Goal: Task Accomplishment & Management: Manage account settings

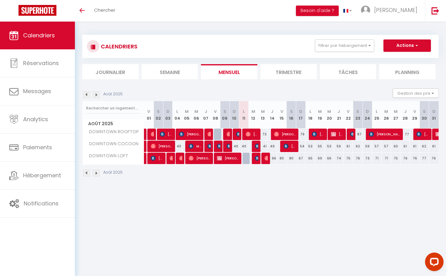
click at [294, 69] on li "Trimestre" at bounding box center [288, 71] width 56 height 15
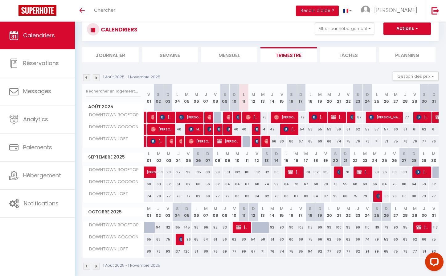
scroll to position [24, 0]
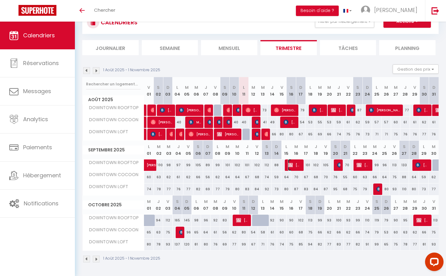
click at [296, 165] on span "[PERSON_NAME] [PERSON_NAME]" at bounding box center [294, 165] width 13 height 12
select select "KO"
select select "0"
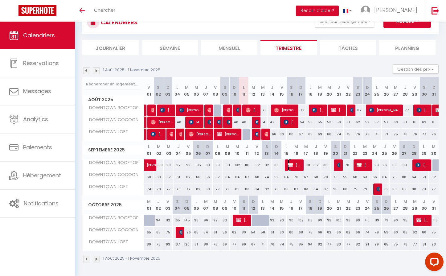
select select "1"
select select
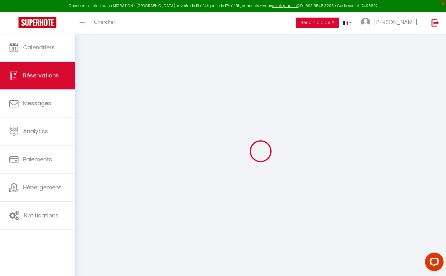
select select
checkbox input "false"
select select
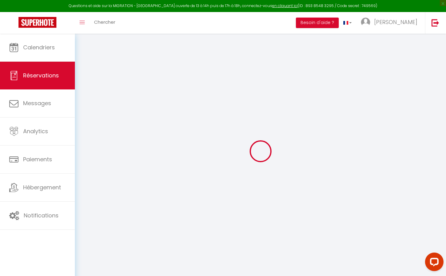
checkbox input "false"
select select
checkbox input "false"
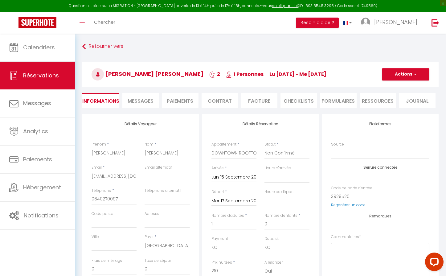
type input "38"
select select
checkbox input "false"
select select
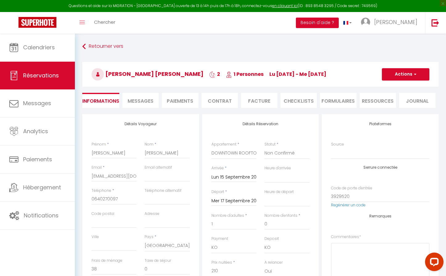
select select
click at [404, 74] on button "Actions" at bounding box center [405, 74] width 47 height 12
click at [393, 94] on link "Dupliquer" at bounding box center [399, 96] width 49 height 8
select select
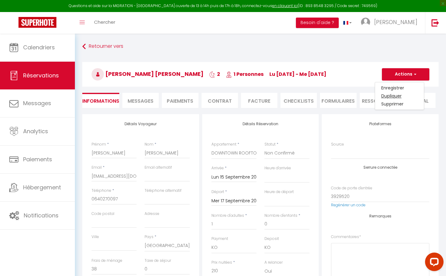
select select
checkbox input "false"
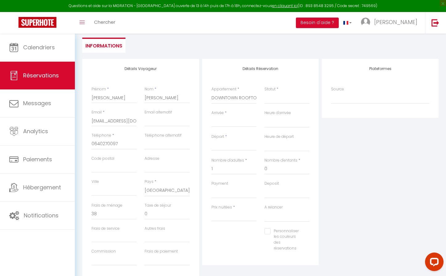
scroll to position [56, 0]
click at [226, 121] on input "Arrivée" at bounding box center [233, 121] width 45 height 8
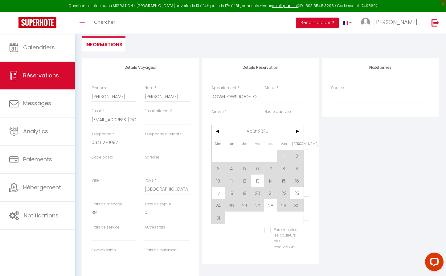
click at [316, 120] on div "Détails Réservation Appartement * DOWNTOWN COCOON DOWNTOWN LOFT DOWNTOWN ROOFTO…" at bounding box center [260, 161] width 117 height 206
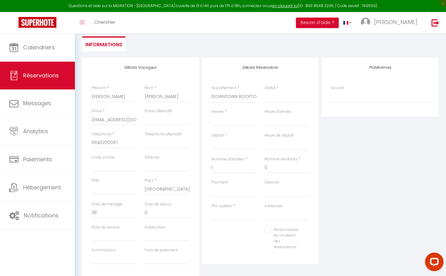
click at [219, 120] on input "Arrivée" at bounding box center [233, 121] width 45 height 8
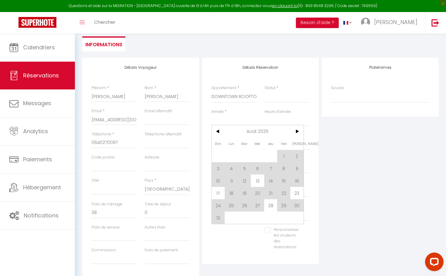
click at [219, 120] on input "Arrivée" at bounding box center [233, 121] width 45 height 8
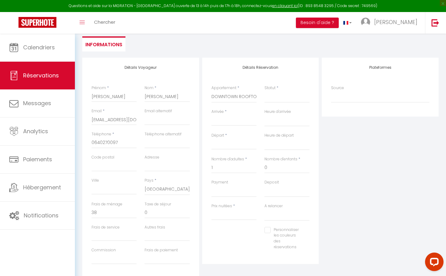
click at [219, 120] on input "Arrivée" at bounding box center [233, 121] width 45 height 8
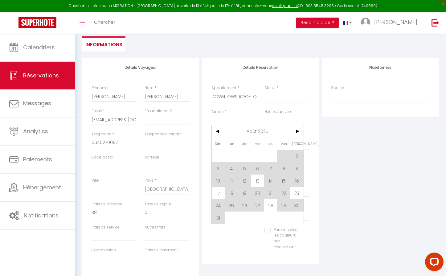
click at [232, 38] on ul "Informations" at bounding box center [260, 43] width 356 height 15
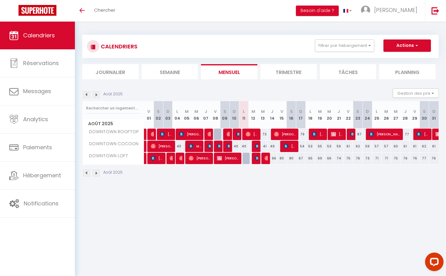
click at [292, 67] on li "Trimestre" at bounding box center [288, 71] width 56 height 15
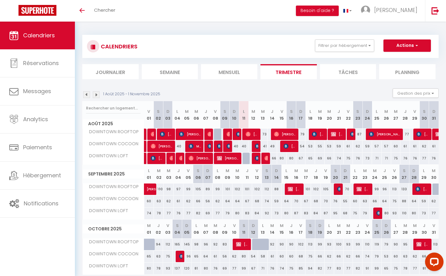
click at [436, 187] on div at bounding box center [437, 189] width 10 height 12
type input "93"
type input "Mar 30 Septembre 2025"
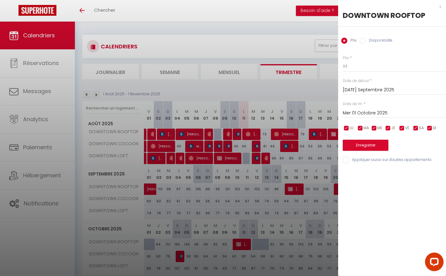
click at [374, 113] on input "Mer 01 Octobre 2025" at bounding box center [393, 113] width 103 height 8
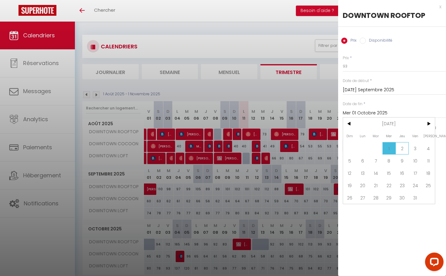
click at [402, 147] on span "2" at bounding box center [401, 148] width 13 height 12
type input "Jeu 02 Octobre 2025"
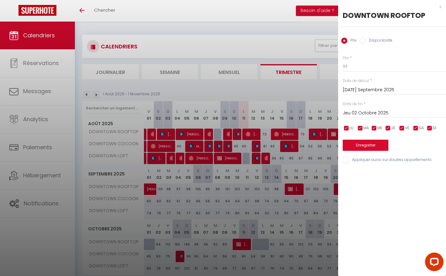
click at [362, 40] on input "Disponibilité" at bounding box center [362, 41] width 6 height 6
radio input "true"
radio input "false"
click at [366, 146] on button "Enregistrer" at bounding box center [365, 145] width 46 height 11
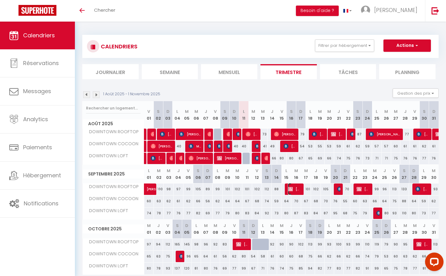
click at [294, 188] on span "Nelly Roger" at bounding box center [294, 189] width 13 height 12
select select "KO"
select select "0"
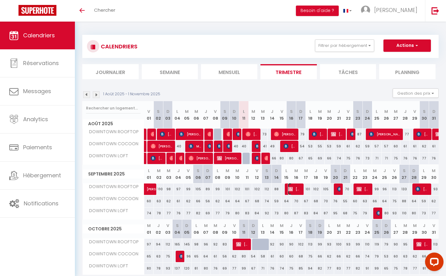
select select "1"
select select
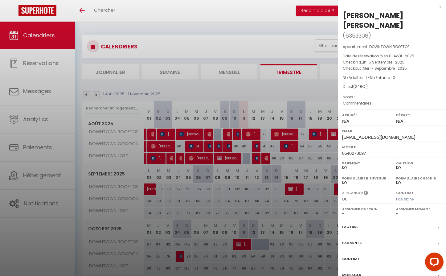
click at [257, 194] on div at bounding box center [223, 138] width 446 height 276
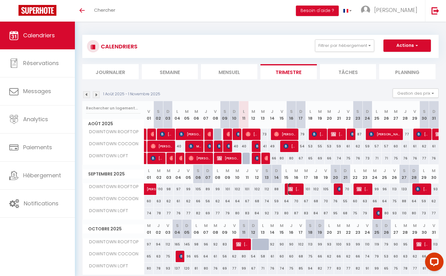
click at [297, 190] on span "Nelly Roger" at bounding box center [294, 189] width 13 height 12
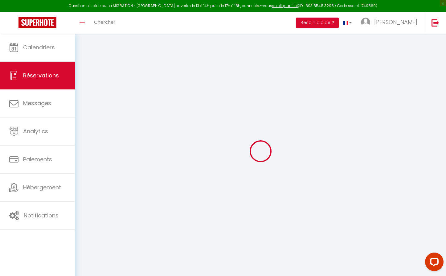
type input "Nelly"
type input "Roger"
type input "nelly.rg10@orange.fr"
type input "0640270097"
select select "FR"
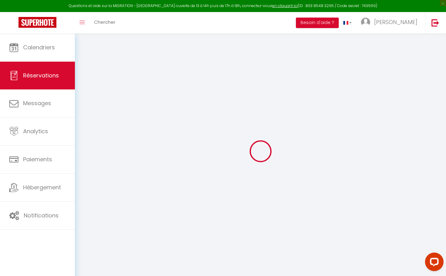
select select "6132"
select select "2"
type input "Lun 15 Septembre 2025"
select select
type input "Mer 17 Septembre 2025"
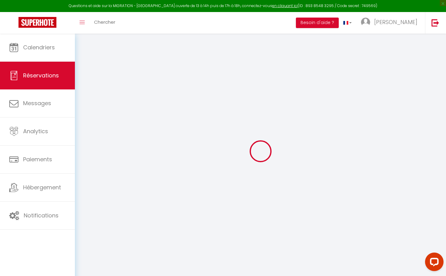
select select
type input "1"
select select "10"
select select
type input "210"
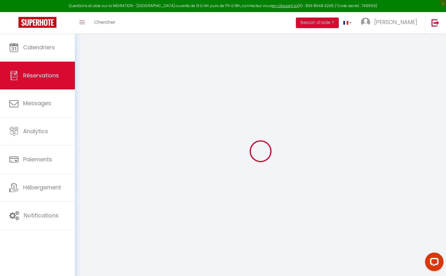
checkbox input "false"
type input "248"
type input "0"
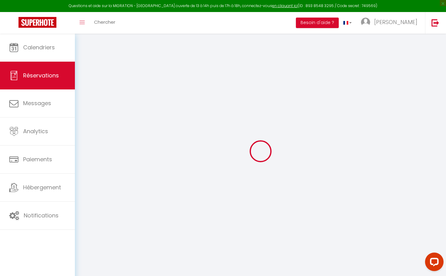
select select
select select "14"
checkbox input "false"
select select
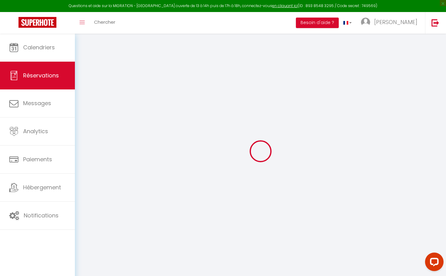
select select
checkbox input "false"
select select
checkbox input "false"
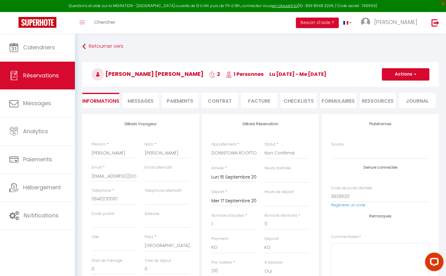
type input "38"
select select
checkbox input "false"
select select
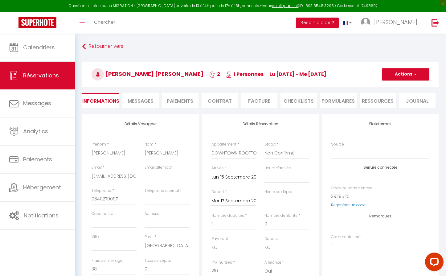
select select
click at [407, 74] on button "Actions" at bounding box center [405, 74] width 47 height 12
click at [397, 96] on link "Dupliquer" at bounding box center [399, 96] width 49 height 8
select select
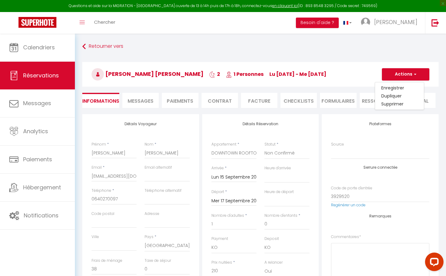
select select
checkbox input "false"
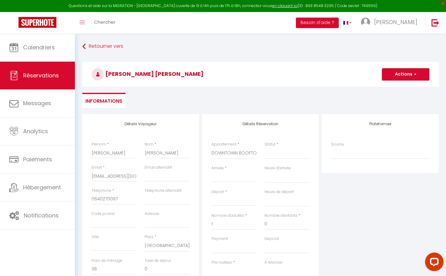
click at [221, 180] on input "Arrivée" at bounding box center [233, 177] width 45 height 8
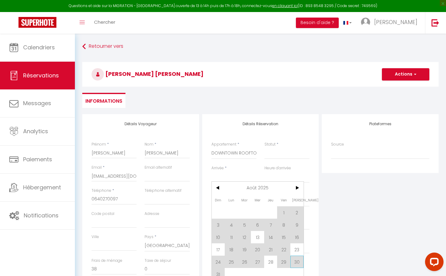
click at [298, 259] on span "30" at bounding box center [296, 261] width 13 height 12
select select
type input "Sam 30 Août 2025"
select select
type input "Dim 31 Août 2025"
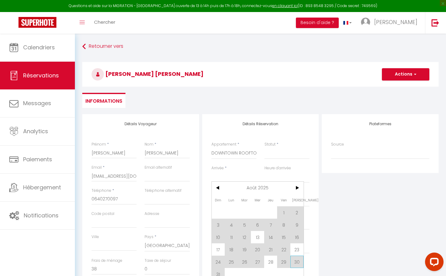
select select
checkbox input "false"
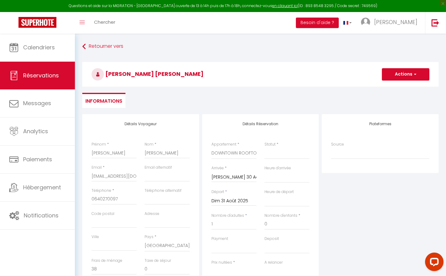
type input "0"
select select
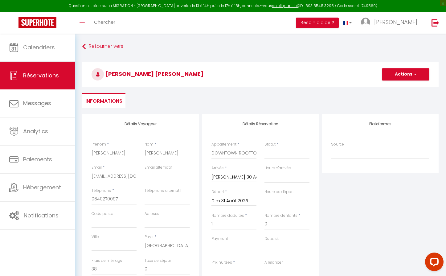
select select
type input "0"
select select
checkbox input "false"
click at [298, 259] on div "A relancer Oui Non" at bounding box center [286, 268] width 45 height 18
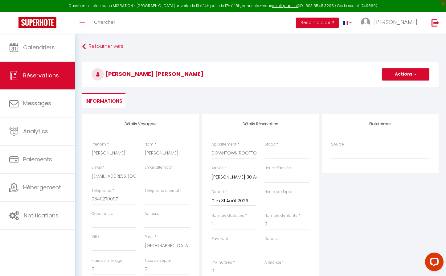
click at [230, 201] on input "Dim 31 Août 2025" at bounding box center [233, 201] width 45 height 8
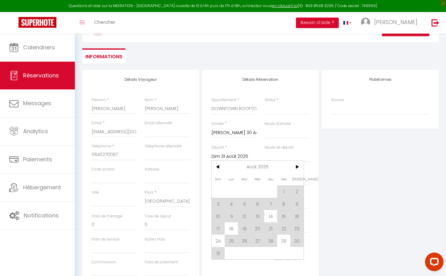
scroll to position [46, 0]
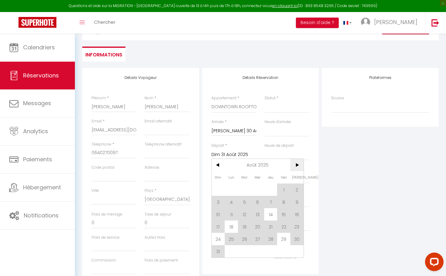
click at [296, 165] on span ">" at bounding box center [296, 165] width 13 height 12
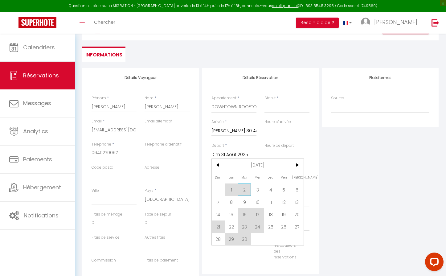
click at [245, 190] on span "2" at bounding box center [244, 189] width 13 height 12
select select
type input "Mar 02 Septembre 2025"
select select
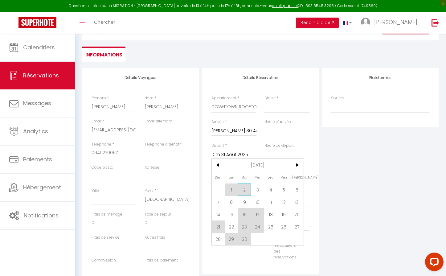
select select
checkbox input "false"
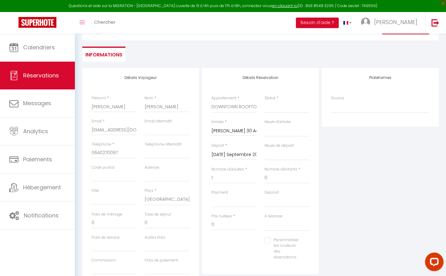
select select
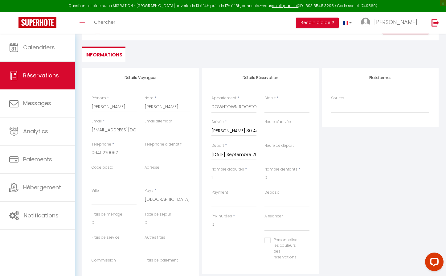
select select
checkbox input "false"
click at [258, 197] on div "Payment OK KO" at bounding box center [233, 201] width 53 height 24
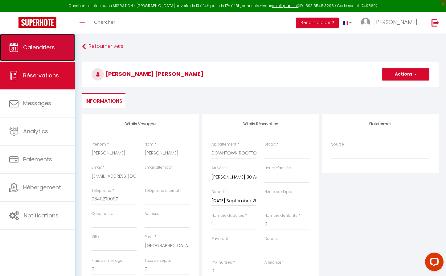
click at [33, 41] on link "Calendriers" at bounding box center [37, 48] width 75 height 28
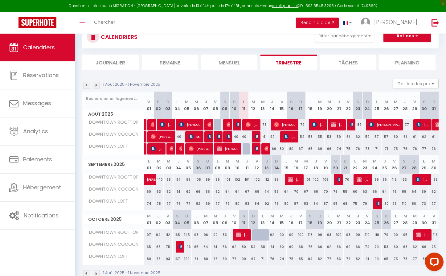
scroll to position [22, 0]
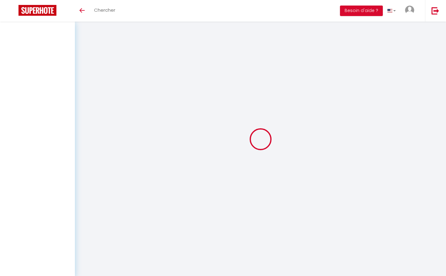
select select
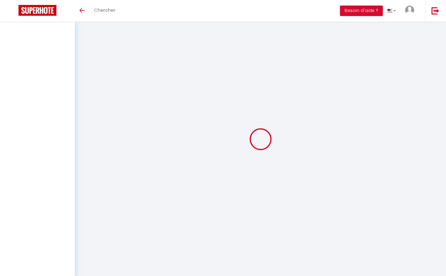
select select
checkbox input "false"
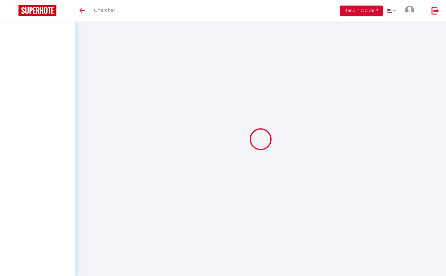
select select
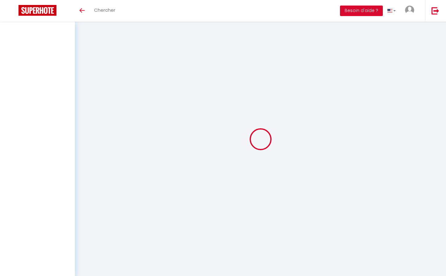
select select
checkbox input "false"
select select
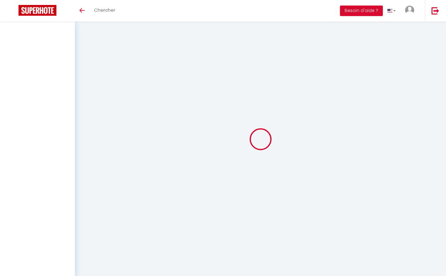
select select
checkbox input "false"
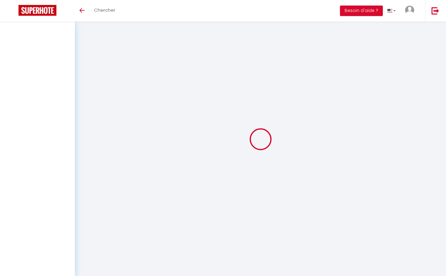
scroll to position [44, 0]
select select
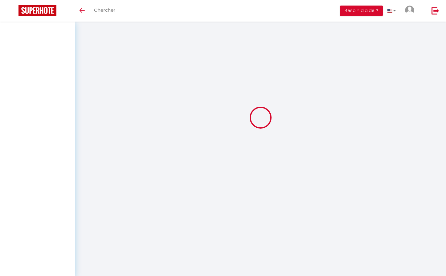
checkbox input "false"
select select
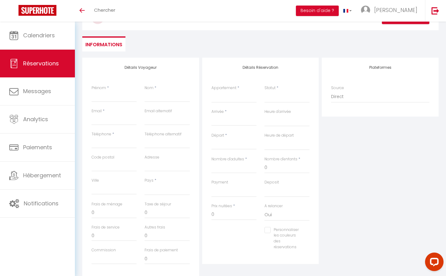
scroll to position [0, 0]
click at [83, 10] on span at bounding box center [81, 10] width 5 height 1
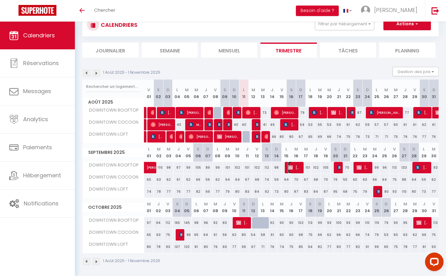
click at [294, 168] on span "Nelly Roger" at bounding box center [294, 167] width 13 height 12
select select "KO"
select select "0"
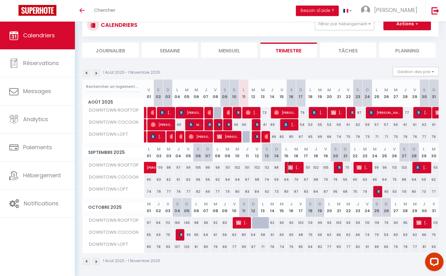
select select "1"
select select
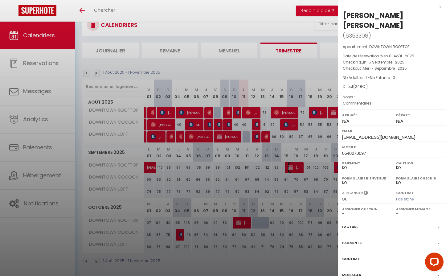
scroll to position [24, 0]
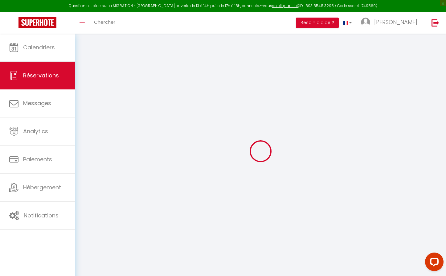
type input "Nelly"
type input "Roger"
type input "nelly.rg10@orange.fr"
type input "0640270097"
select select "FR"
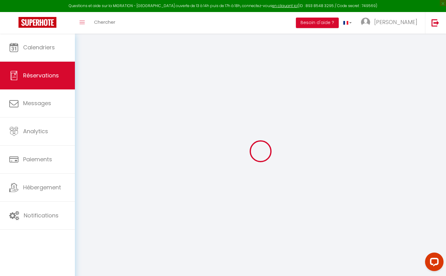
select select "6132"
select select "2"
type input "Lun 15 Septembre 2025"
select select
type input "Mer 17 Septembre 2025"
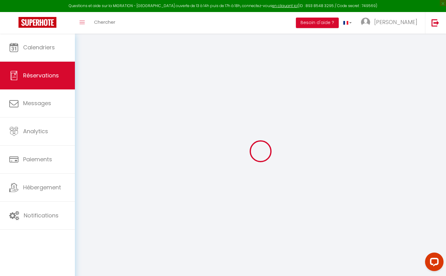
select select
type input "1"
select select "10"
select select
type input "210"
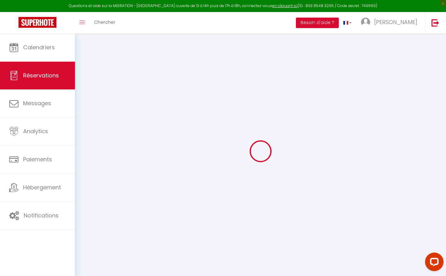
checkbox input "false"
type input "248"
type input "0"
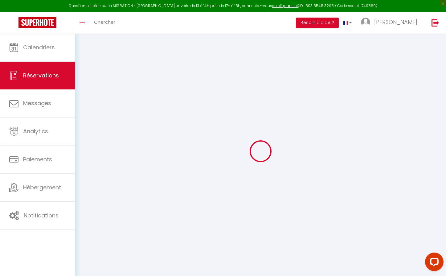
select select
select select "14"
checkbox input "false"
select select
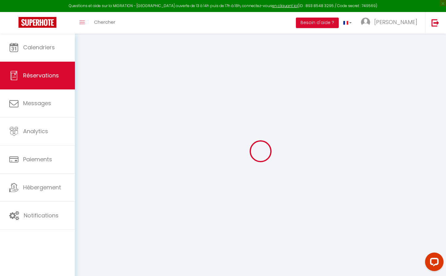
select select
checkbox input "false"
select select
checkbox input "false"
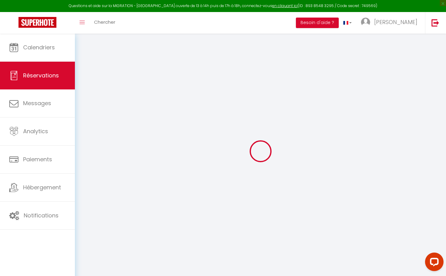
type input "38"
select select
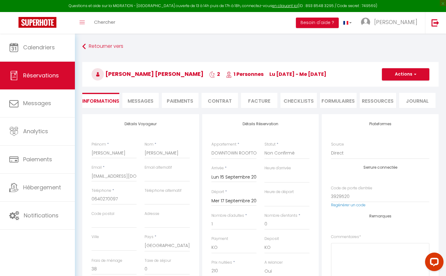
checkbox input "false"
select select
click at [401, 72] on button "Actions" at bounding box center [405, 74] width 47 height 12
click at [390, 96] on link "Dupliquer" at bounding box center [399, 96] width 49 height 8
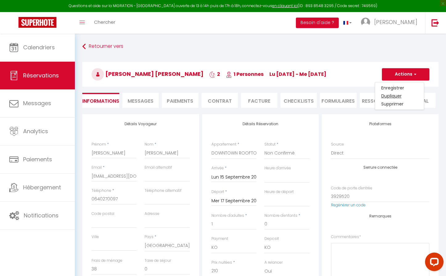
select select
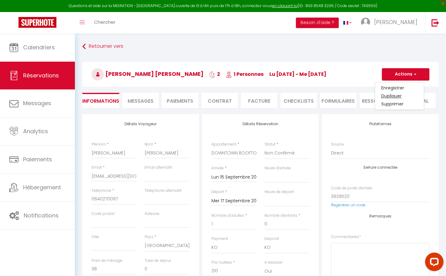
select select
checkbox input "false"
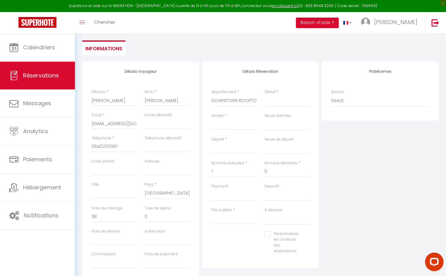
scroll to position [54, 0]
click at [225, 125] on input "Arrivée" at bounding box center [233, 123] width 45 height 8
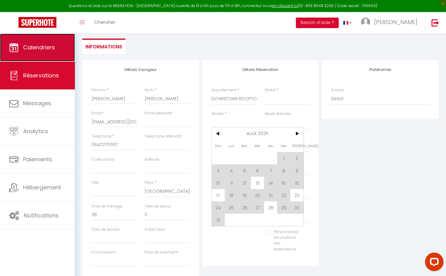
click at [50, 47] on span "Calendriers" at bounding box center [39, 47] width 32 height 8
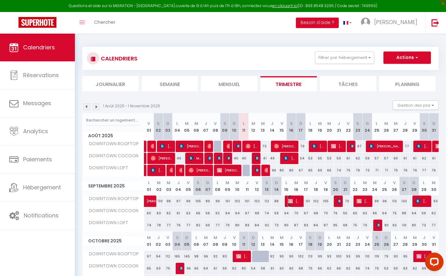
click at [295, 200] on span "Nelly Roger" at bounding box center [294, 201] width 13 height 12
select select "KO"
select select "0"
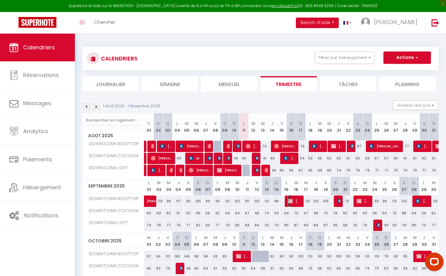
select select "1"
select select
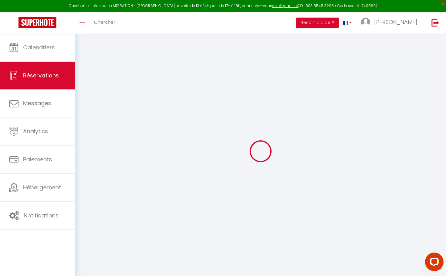
type input "Nelly"
type input "Roger"
type input "nelly.rg10@orange.fr"
type input "0640270097"
select select "FR"
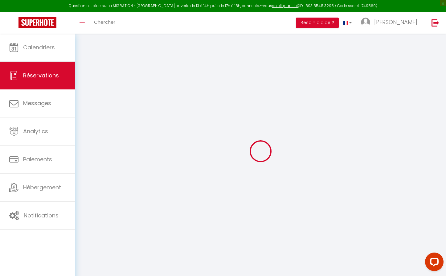
select select "6132"
select select "2"
type input "Lun 15 Septembre 2025"
select select
type input "Mer 17 Septembre 2025"
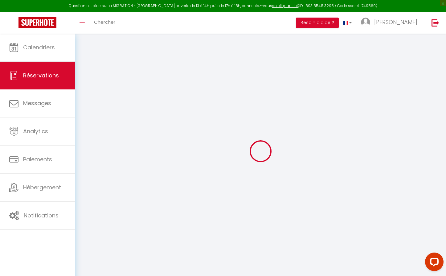
select select
type input "1"
select select "10"
select select
type input "210"
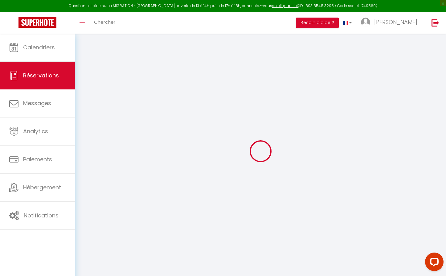
checkbox input "false"
type input "248"
type input "0"
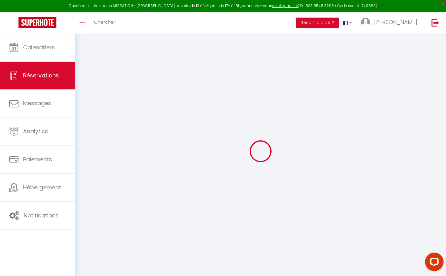
select select
select select "14"
checkbox input "false"
select select
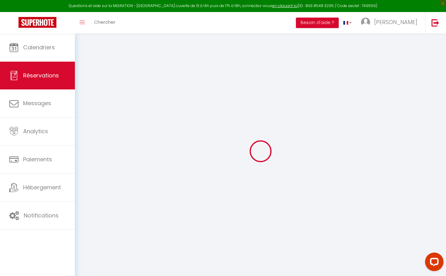
select select
checkbox input "false"
select select
checkbox input "false"
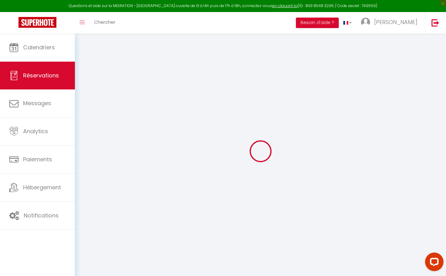
type input "38"
select select
checkbox input "false"
select select
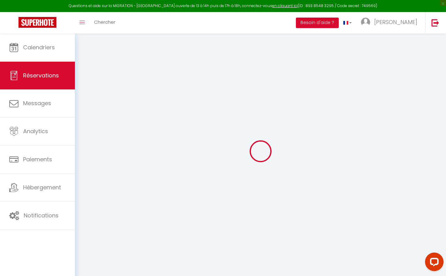
select select
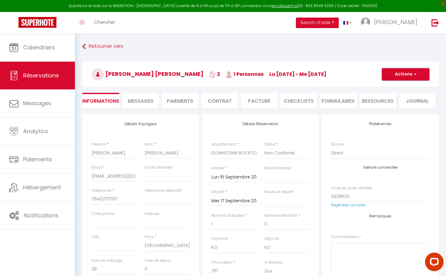
click at [411, 75] on button "Actions" at bounding box center [405, 74] width 47 height 12
click at [398, 94] on link "Dupliquer" at bounding box center [399, 96] width 49 height 8
select select
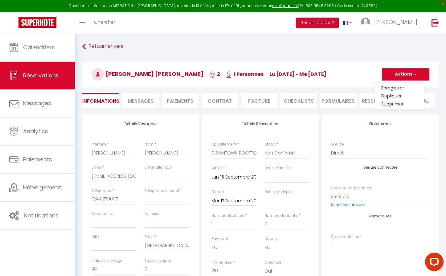
select select
checkbox input "false"
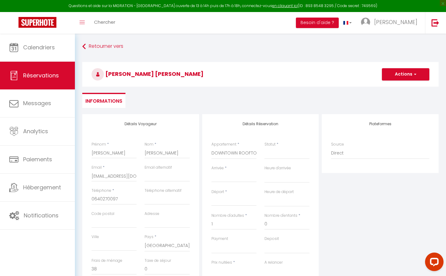
click at [224, 180] on input "Arrivée" at bounding box center [233, 177] width 45 height 8
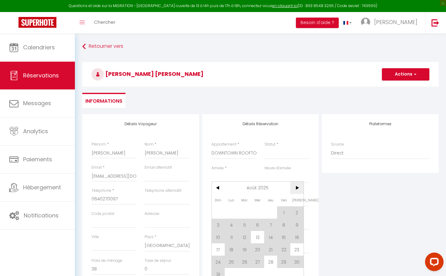
click at [297, 187] on span ">" at bounding box center [296, 187] width 13 height 12
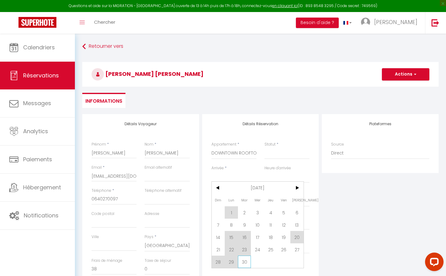
click at [245, 261] on span "30" at bounding box center [244, 261] width 13 height 12
select select
type input "Mar 30 Septembre 2025"
select select
type input "Mer 01 Octobre 2025"
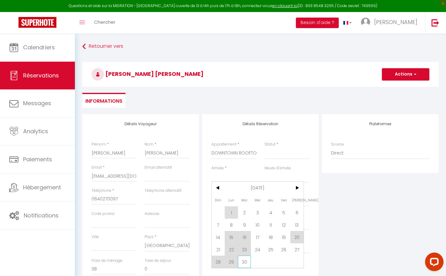
select select
checkbox input "false"
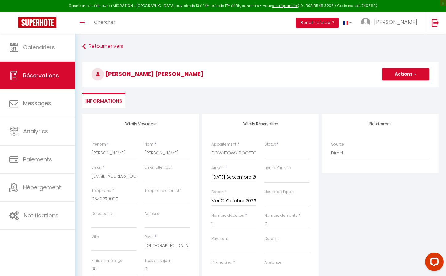
select select
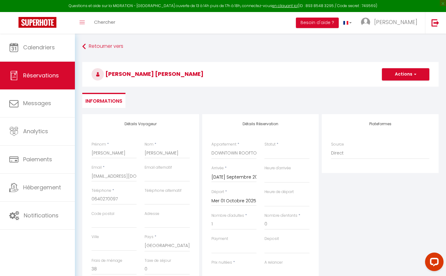
type input "93"
select select
checkbox input "false"
click at [229, 199] on input "Mer 01 Octobre 2025" at bounding box center [233, 201] width 45 height 8
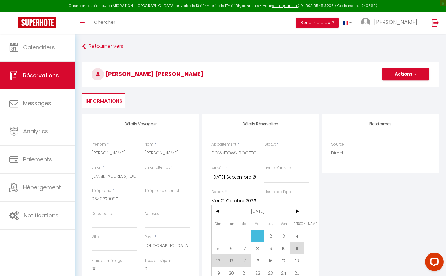
click at [270, 236] on span "2" at bounding box center [270, 235] width 13 height 12
select select
type input "Jeu 02 Octobre 2025"
select select
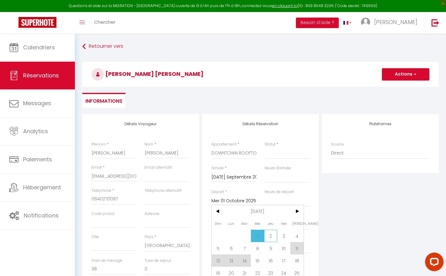
select select
checkbox input "false"
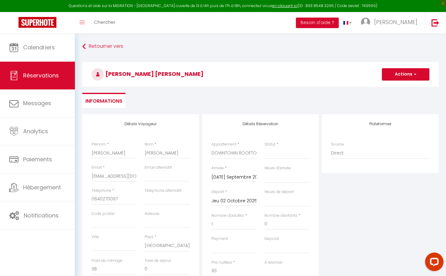
select select
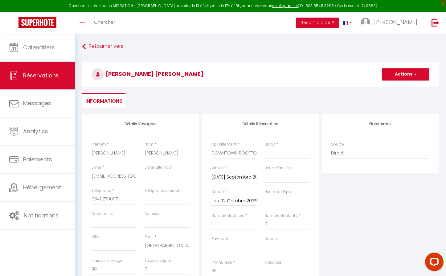
type input "190"
select select
checkbox input "false"
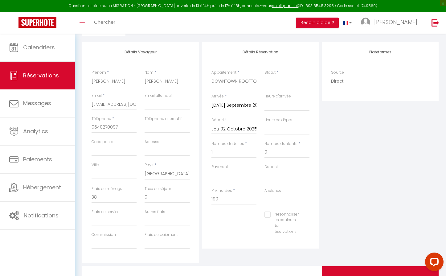
scroll to position [102, 0]
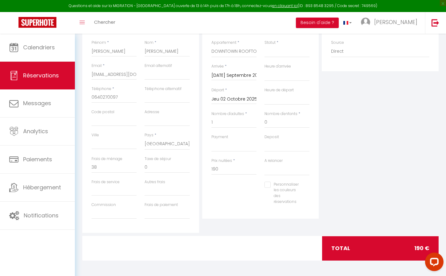
click at [225, 202] on div "Personnaliser les couleurs des réservations #D7092E" at bounding box center [260, 195] width 106 height 29
click at [221, 149] on select "OK KO" at bounding box center [233, 146] width 45 height 12
select select "10"
select select
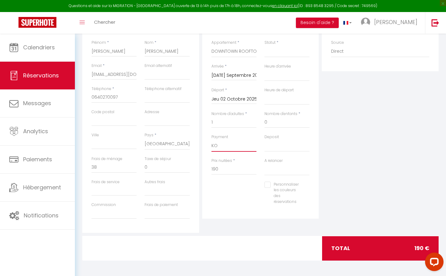
select select
checkbox input "false"
click at [286, 54] on select "Confirmé Non Confirmé Annulé Annulé par le voyageur No Show Request" at bounding box center [286, 52] width 45 height 12
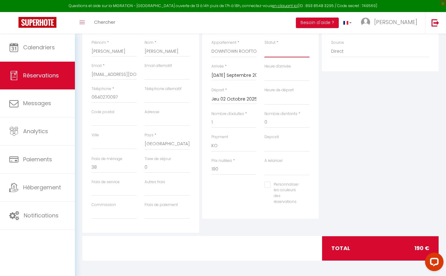
select select "2"
select select
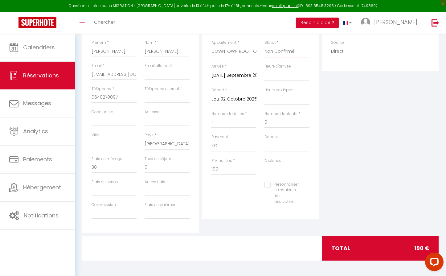
checkbox input "false"
click at [103, 168] on input "38" at bounding box center [113, 167] width 45 height 11
click at [221, 171] on input "190" at bounding box center [233, 169] width 45 height 11
click at [103, 167] on input "38" at bounding box center [113, 167] width 45 height 11
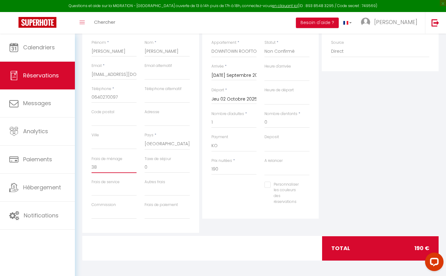
click at [103, 167] on input "38" at bounding box center [113, 167] width 45 height 11
type input "3"
select select
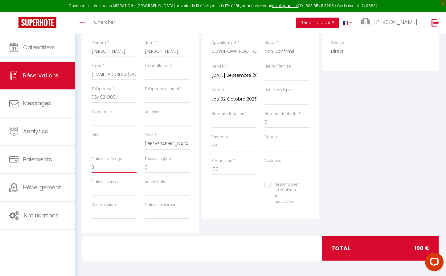
select select
checkbox input "false"
type input "38"
select select
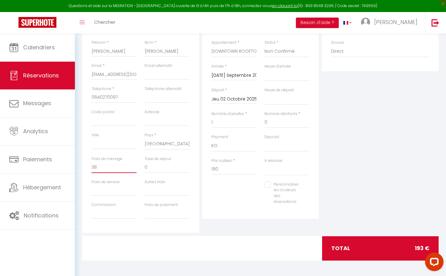
select select
checkbox input "false"
click at [221, 169] on input "190" at bounding box center [233, 169] width 45 height 11
click at [224, 193] on div "Personnaliser les couleurs des réservations #D7092E" at bounding box center [260, 195] width 106 height 29
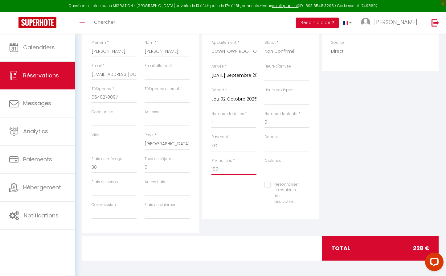
click at [223, 168] on input "190" at bounding box center [233, 169] width 45 height 11
type input "210"
click at [225, 198] on div "Personnaliser les couleurs des réservations #D7092E" at bounding box center [260, 195] width 106 height 29
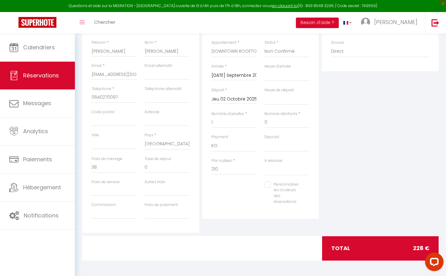
type input "0"
select select
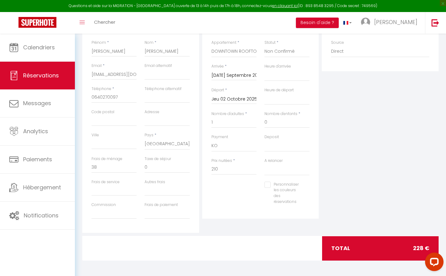
checkbox input "false"
click at [100, 170] on input "0" at bounding box center [113, 167] width 45 height 11
type input "3"
select select
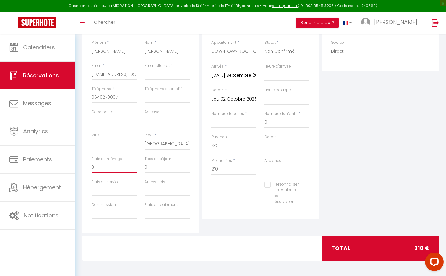
select select
checkbox input "false"
type input "38"
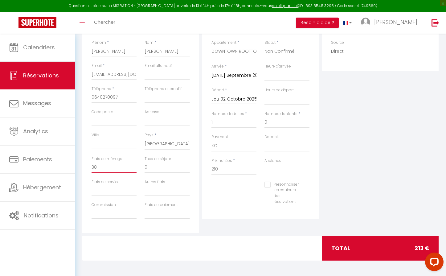
select select
checkbox input "false"
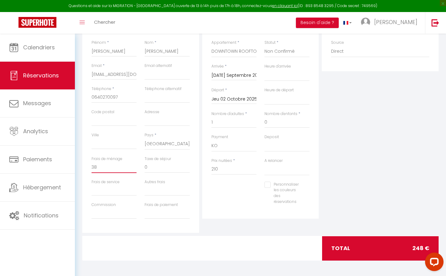
type input "38"
click at [234, 195] on div "Personnaliser les couleurs des réservations #D7092E" at bounding box center [260, 195] width 106 height 29
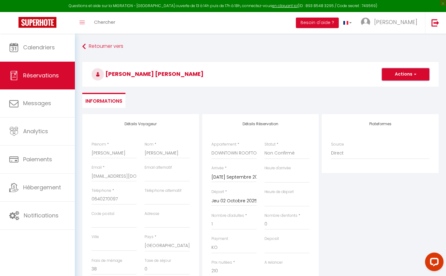
click at [408, 74] on button "Actions" at bounding box center [405, 74] width 47 height 12
click at [400, 87] on link "Enregistrer" at bounding box center [399, 88] width 49 height 8
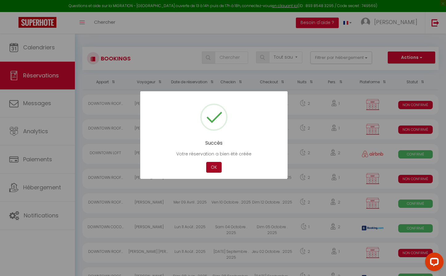
click at [214, 167] on button "OK" at bounding box center [213, 167] width 15 height 11
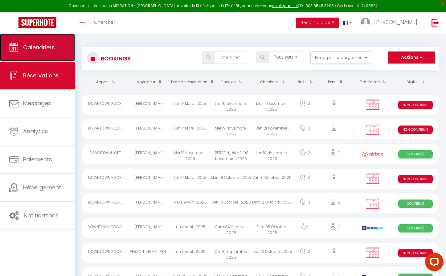
click at [43, 46] on span "Calendriers" at bounding box center [39, 47] width 32 height 8
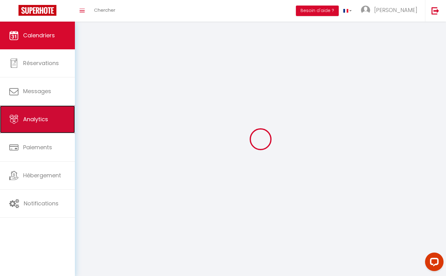
click at [43, 117] on span "Analytics" at bounding box center [35, 119] width 25 height 8
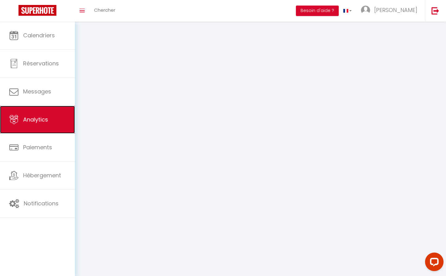
click at [43, 117] on span "Analytics" at bounding box center [35, 119] width 25 height 8
select select "2025"
select select "8"
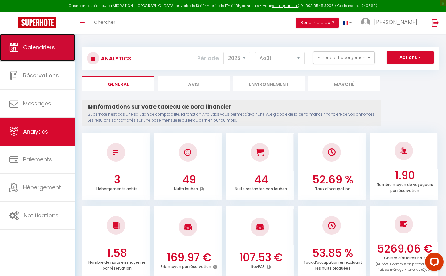
click at [28, 53] on link "Calendriers" at bounding box center [37, 48] width 75 height 28
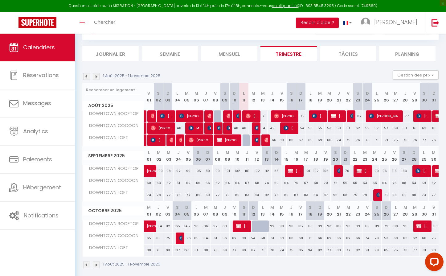
scroll to position [36, 0]
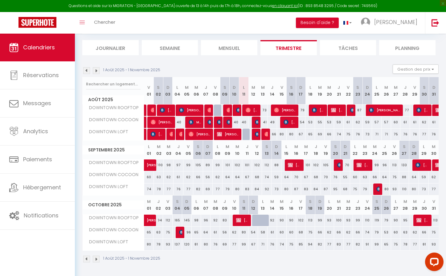
click at [254, 217] on div at bounding box center [257, 220] width 10 height 12
type input "81"
type input "Dim 12 Octobre 2025"
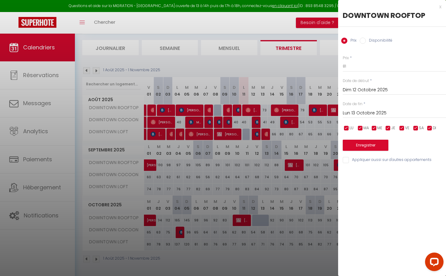
click at [371, 113] on input "Lun 13 Octobre 2025" at bounding box center [393, 113] width 103 height 8
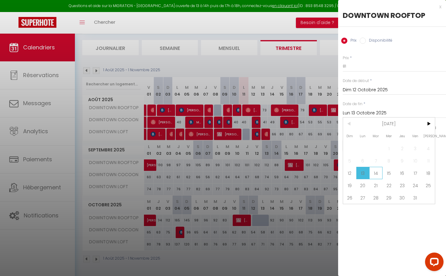
click at [376, 174] on span "14" at bounding box center [375, 173] width 13 height 12
type input "Mar 14 Octobre 2025"
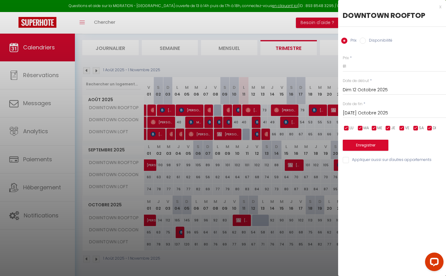
click at [362, 44] on div "Disponibilité" at bounding box center [375, 41] width 33 height 7
click at [363, 38] on input "Disponibilité" at bounding box center [362, 41] width 6 height 6
radio input "true"
radio input "false"
click at [367, 144] on button "Enregistrer" at bounding box center [365, 145] width 46 height 11
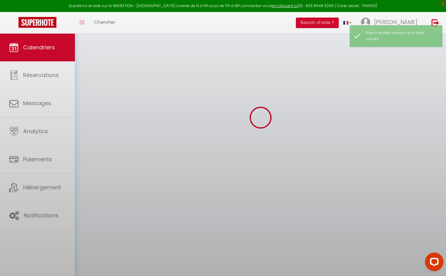
select select
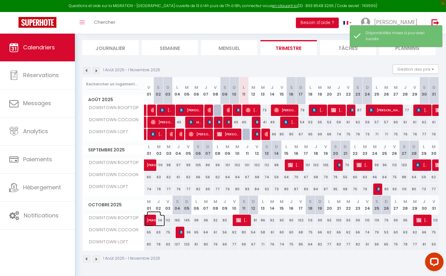
click at [151, 221] on span "Nelly Roger" at bounding box center [154, 217] width 14 height 12
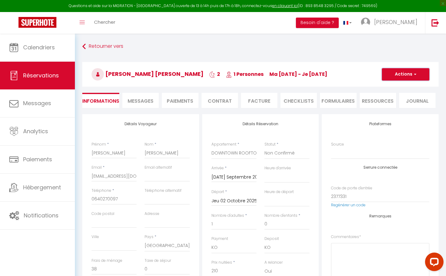
click at [403, 74] on button "Actions" at bounding box center [405, 74] width 47 height 12
click at [393, 94] on link "Dupliquer" at bounding box center [399, 96] width 49 height 8
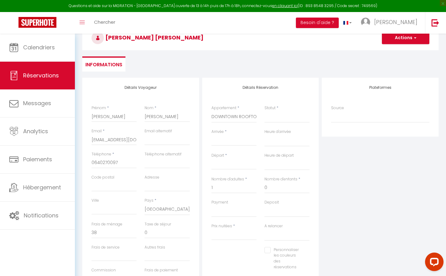
scroll to position [37, 0]
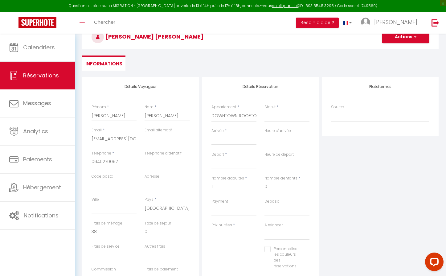
click at [224, 141] on input "Arrivée" at bounding box center [233, 140] width 45 height 8
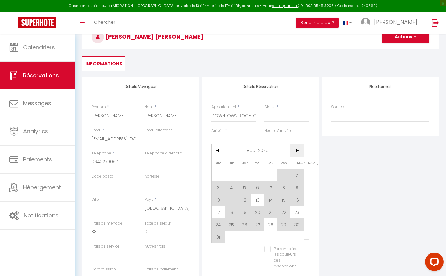
click at [295, 149] on span ">" at bounding box center [296, 150] width 13 height 12
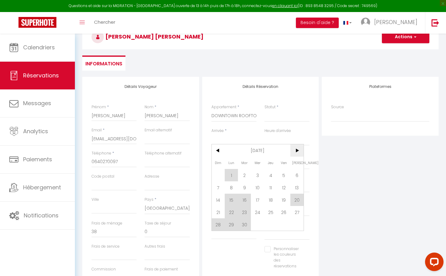
click at [295, 149] on span ">" at bounding box center [296, 150] width 13 height 12
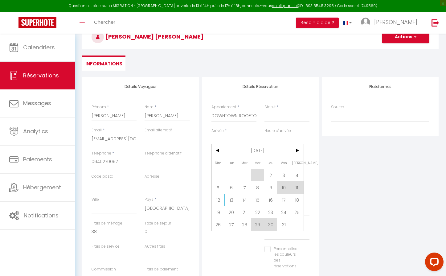
click at [218, 199] on span "12" at bounding box center [218, 199] width 13 height 12
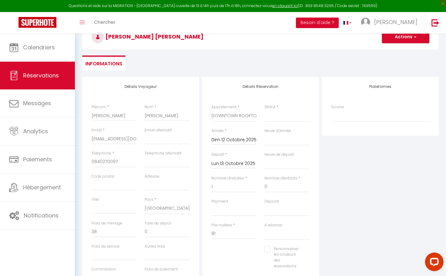
click at [232, 166] on input "Lun 13 Octobre 2025" at bounding box center [233, 164] width 45 height 8
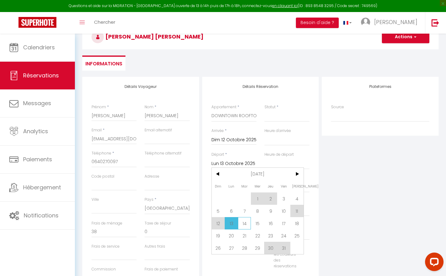
click at [243, 219] on span "14" at bounding box center [244, 223] width 13 height 12
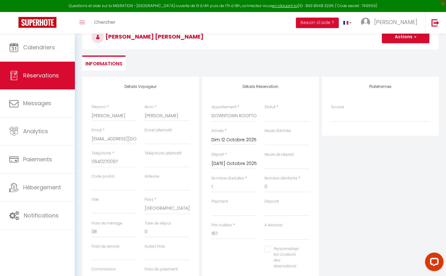
click at [243, 253] on div "Personnaliser les couleurs des réservations #D7092E" at bounding box center [260, 260] width 106 height 29
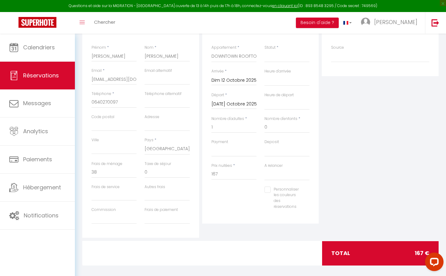
scroll to position [102, 0]
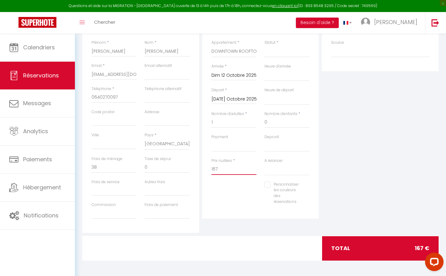
click at [223, 167] on input "167" at bounding box center [233, 169] width 45 height 11
click at [221, 191] on div "Personnaliser les couleurs des réservations #D7092E" at bounding box center [260, 195] width 106 height 29
click at [99, 166] on input "0" at bounding box center [113, 167] width 45 height 11
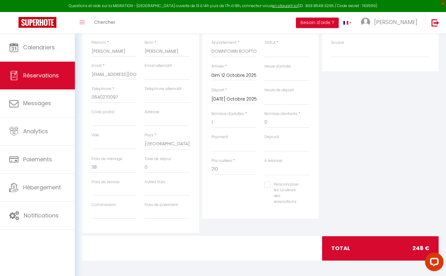
click at [233, 195] on div "Personnaliser les couleurs des réservations #D7092E" at bounding box center [260, 195] width 106 height 29
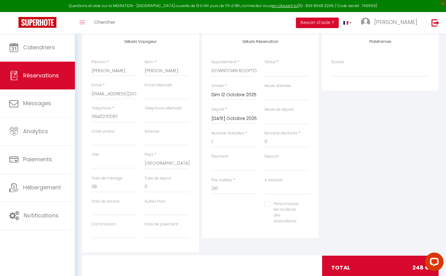
scroll to position [82, 0]
click at [216, 167] on select "OK KO" at bounding box center [233, 166] width 45 height 12
click at [277, 74] on select "Confirmé Non Confirmé Annulé Annulé par le voyageur No Show Request" at bounding box center [286, 72] width 45 height 12
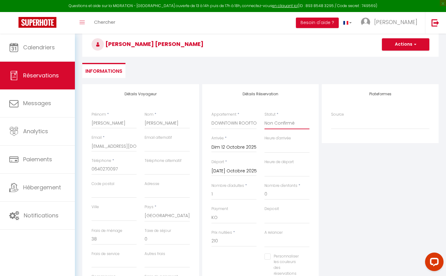
scroll to position [0, 0]
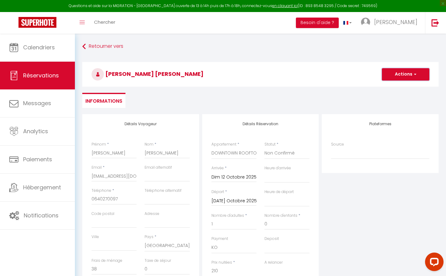
click at [408, 73] on button "Actions" at bounding box center [405, 74] width 47 height 12
click at [395, 89] on link "Enregistrer" at bounding box center [399, 88] width 49 height 8
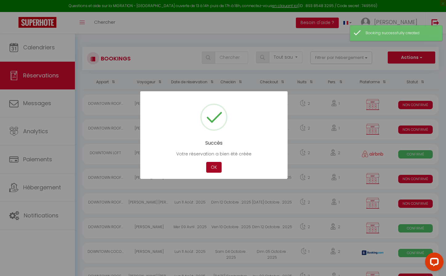
click at [214, 165] on button "OK" at bounding box center [213, 167] width 15 height 11
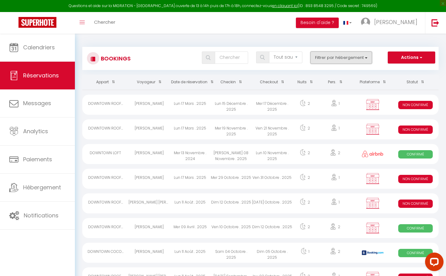
click at [345, 56] on button "Filtrer par hébergement" at bounding box center [341, 57] width 62 height 12
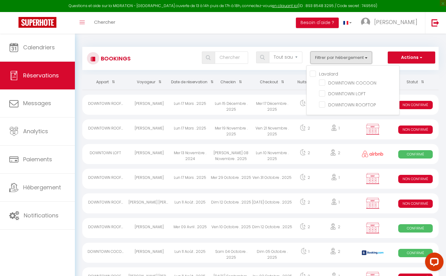
click at [345, 56] on button "Filtrer par hébergement" at bounding box center [341, 57] width 62 height 12
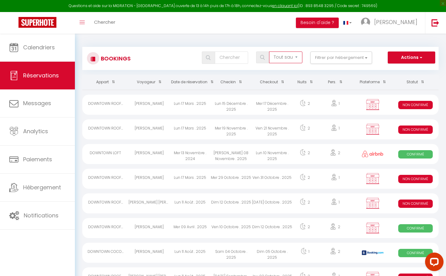
click at [280, 57] on select "Tous les statuts Annulé Confirmé Non Confirmé Tout sauf annulé No Show Request" at bounding box center [285, 57] width 33 height 12
click at [214, 107] on div "Lun 15 Décembre . 2025" at bounding box center [230, 105] width 41 height 20
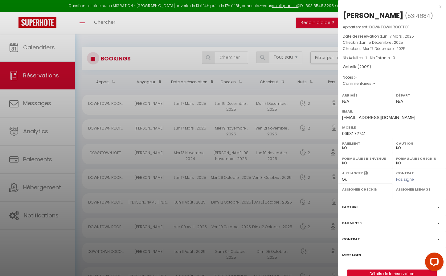
click at [172, 101] on div at bounding box center [223, 138] width 446 height 276
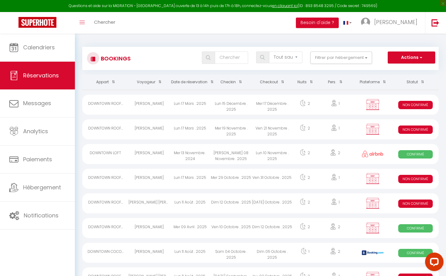
click at [172, 101] on div "Lun 17 Mars . 2025" at bounding box center [189, 105] width 41 height 20
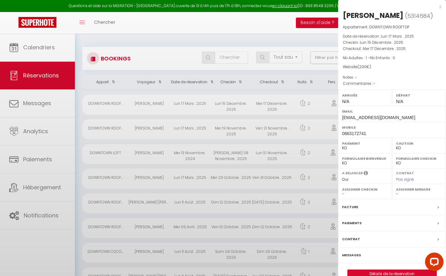
click at [172, 101] on div at bounding box center [223, 138] width 446 height 276
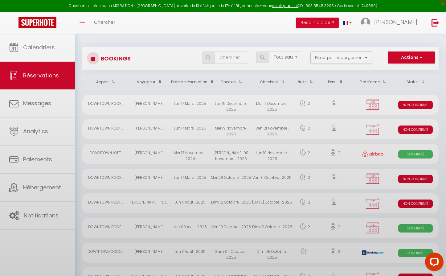
click at [172, 101] on div at bounding box center [223, 138] width 446 height 276
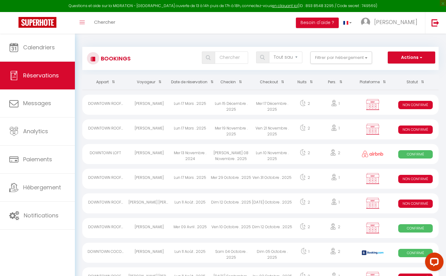
click at [172, 101] on div "Lun 17 Mars . 2025" at bounding box center [189, 105] width 41 height 20
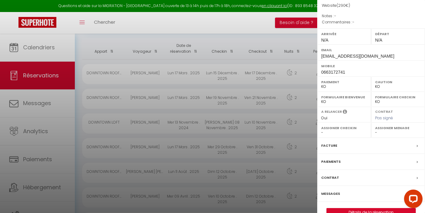
scroll to position [84, 0]
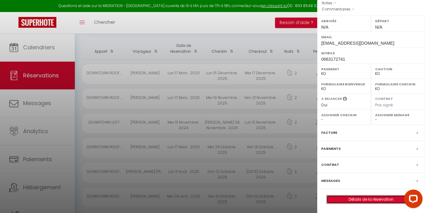
click at [369, 201] on link "Détails de la réservation" at bounding box center [371, 199] width 89 height 8
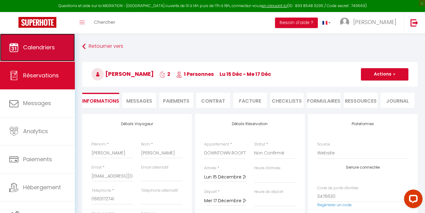
click at [36, 49] on span "Calendriers" at bounding box center [39, 47] width 32 height 8
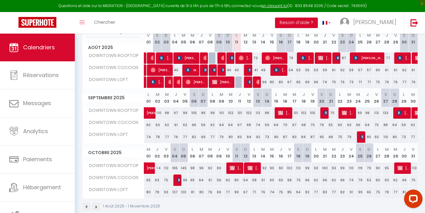
scroll to position [99, 0]
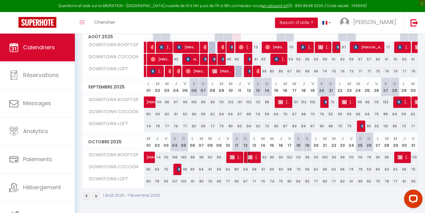
click at [253, 156] on span "Nelly Roger" at bounding box center [254, 157] width 12 height 12
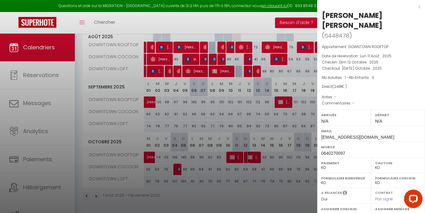
scroll to position [74, 0]
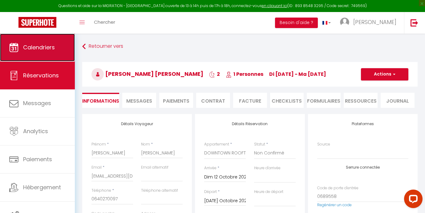
click at [34, 52] on link "Calendriers" at bounding box center [37, 48] width 75 height 28
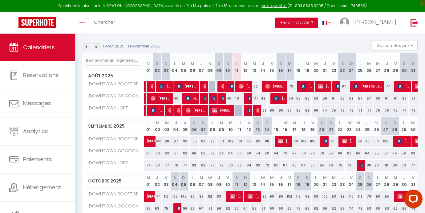
scroll to position [99, 0]
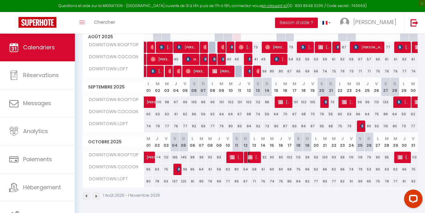
click at [252, 156] on img at bounding box center [250, 157] width 5 height 5
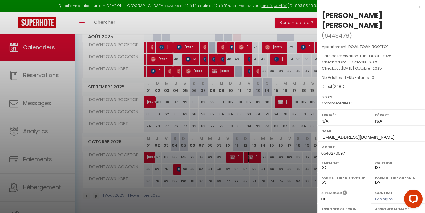
scroll to position [74, 0]
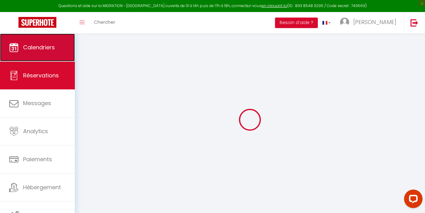
click at [36, 49] on span "Calendriers" at bounding box center [39, 47] width 32 height 8
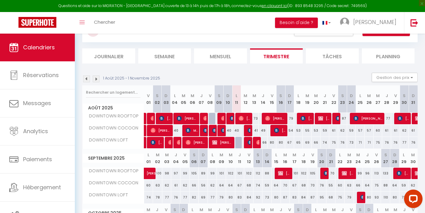
scroll to position [99, 0]
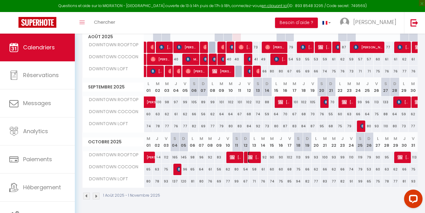
click at [253, 155] on span "Nelly Roger" at bounding box center [254, 157] width 12 height 12
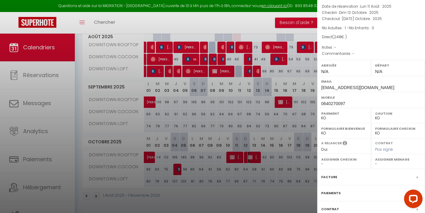
scroll to position [74, 0]
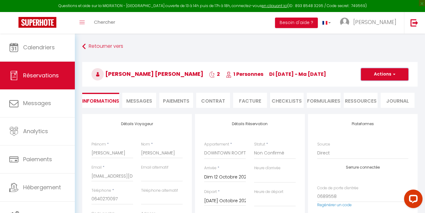
click at [387, 75] on button "Actions" at bounding box center [384, 74] width 47 height 12
click at [373, 96] on link "Dupliquer" at bounding box center [378, 96] width 49 height 8
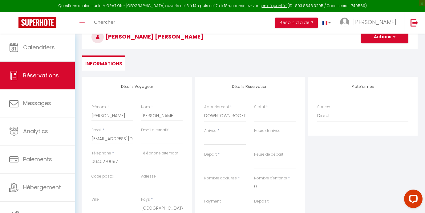
scroll to position [41, 0]
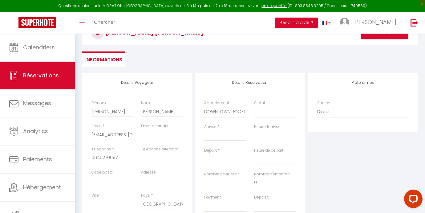
click at [217, 136] on input "Arrivée" at bounding box center [225, 136] width 42 height 8
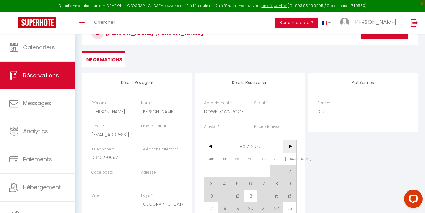
click at [289, 144] on span ">" at bounding box center [289, 146] width 13 height 12
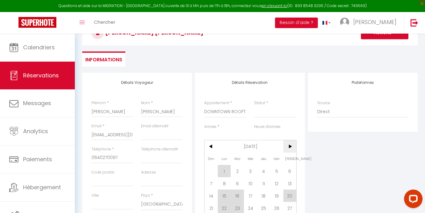
click at [289, 144] on span ">" at bounding box center [289, 146] width 13 height 12
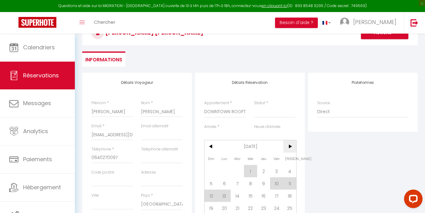
click at [289, 144] on span ">" at bounding box center [289, 146] width 13 height 12
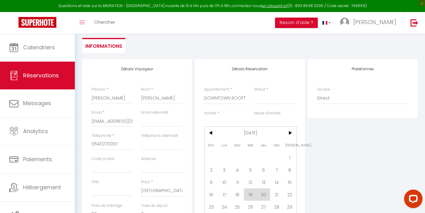
scroll to position [55, 0]
click at [212, 169] on span "2" at bounding box center [211, 169] width 13 height 12
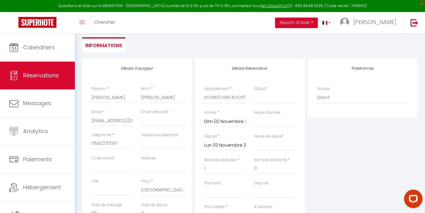
click at [228, 146] on input "Lun 03 Novembre 2025" at bounding box center [225, 145] width 42 height 8
click at [237, 190] on span "4" at bounding box center [237, 192] width 13 height 12
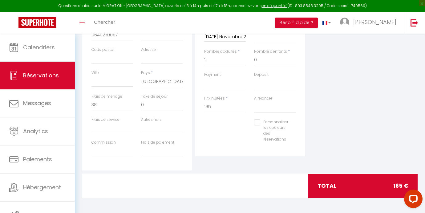
scroll to position [164, 0]
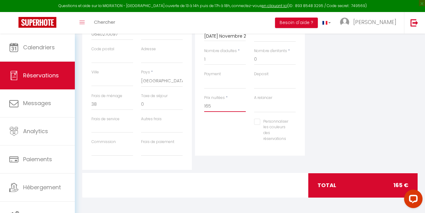
click at [218, 106] on input "165" at bounding box center [225, 106] width 42 height 11
click at [111, 104] on input "38" at bounding box center [112, 104] width 42 height 11
click at [111, 104] on input "0" at bounding box center [112, 104] width 42 height 11
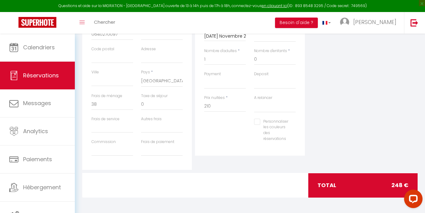
click at [227, 143] on div "Personnaliser les couleurs des réservations #D7092E" at bounding box center [249, 133] width 99 height 29
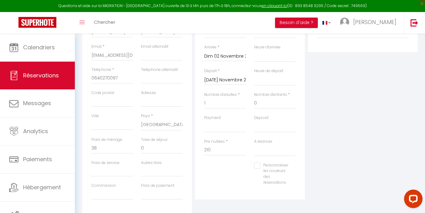
scroll to position [120, 0]
click at [219, 128] on select "OK KO" at bounding box center [225, 127] width 42 height 12
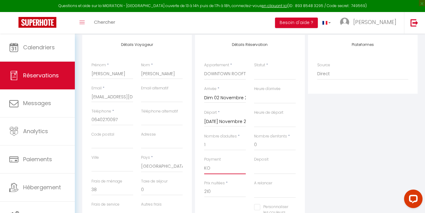
scroll to position [78, 0]
click at [266, 74] on select "Confirmé Non Confirmé Annulé Annulé par le voyageur No Show Request" at bounding box center [275, 75] width 42 height 12
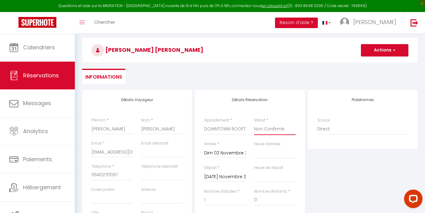
scroll to position [23, 0]
click at [385, 52] on button "Actions" at bounding box center [384, 51] width 47 height 12
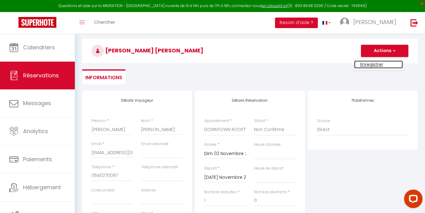
click at [377, 66] on link "Enregistrer" at bounding box center [378, 64] width 49 height 8
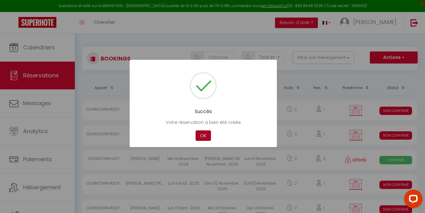
click at [204, 133] on button "OK" at bounding box center [203, 135] width 15 height 11
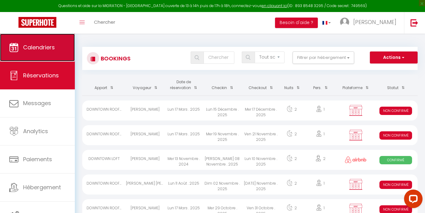
click at [34, 44] on span "Calendriers" at bounding box center [39, 47] width 32 height 8
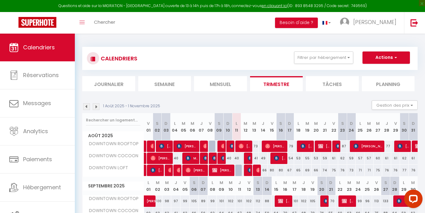
click at [96, 107] on img at bounding box center [96, 106] width 7 height 7
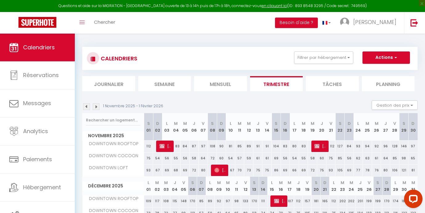
click at [85, 107] on img at bounding box center [86, 106] width 7 height 7
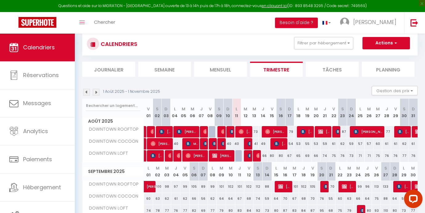
scroll to position [4, 0]
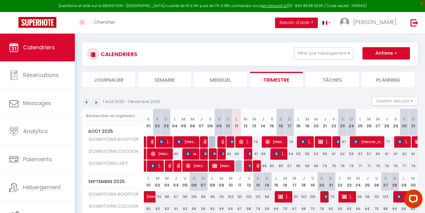
click at [96, 101] on img at bounding box center [96, 102] width 7 height 7
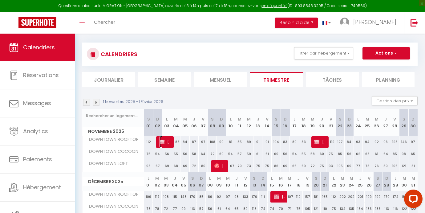
click at [163, 142] on img at bounding box center [162, 141] width 5 height 5
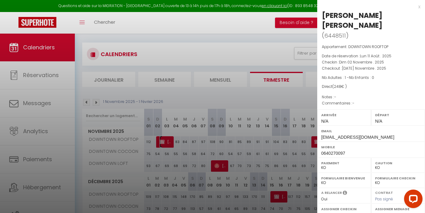
scroll to position [74, 0]
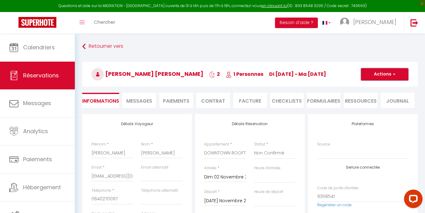
click at [379, 73] on button "Actions" at bounding box center [384, 74] width 47 height 12
click at [374, 95] on link "Dupliquer" at bounding box center [378, 96] width 49 height 8
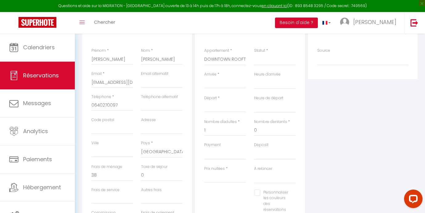
scroll to position [94, 0]
click at [215, 85] on input "Arrivée" at bounding box center [225, 83] width 42 height 8
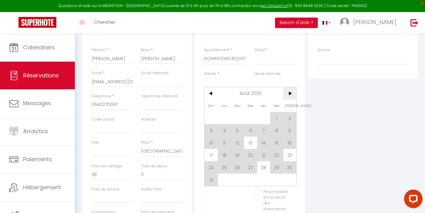
click at [288, 93] on span ">" at bounding box center [289, 93] width 13 height 12
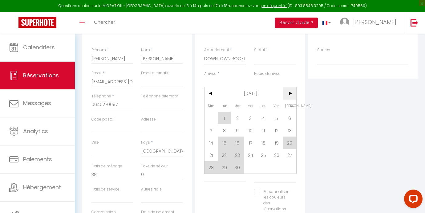
click at [288, 93] on span ">" at bounding box center [289, 93] width 13 height 12
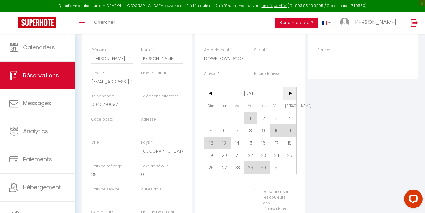
click at [288, 93] on span ">" at bounding box center [289, 93] width 13 height 12
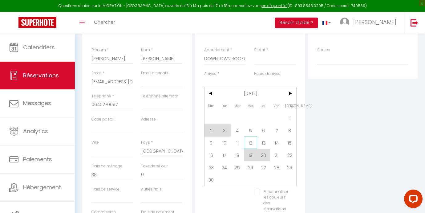
click at [247, 145] on span "12" at bounding box center [250, 142] width 13 height 12
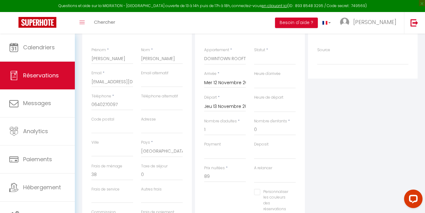
click at [222, 106] on input "Jeu 13 Novembre 2025" at bounding box center [225, 107] width 42 height 8
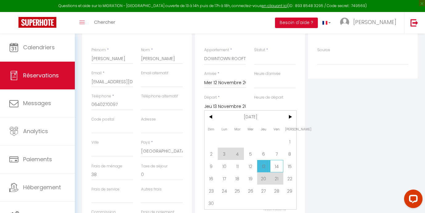
click at [277, 165] on span "14" at bounding box center [276, 166] width 13 height 12
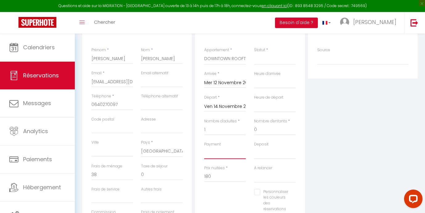
click at [210, 155] on select "OK KO" at bounding box center [225, 153] width 42 height 12
click at [215, 177] on input "180" at bounding box center [225, 176] width 42 height 11
click at [100, 174] on input "38" at bounding box center [112, 174] width 42 height 11
click at [100, 174] on input "0" at bounding box center [112, 174] width 42 height 11
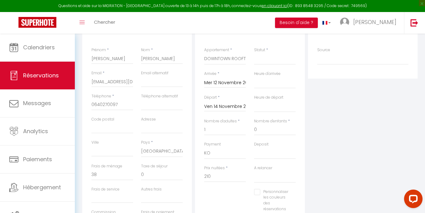
click at [226, 196] on div "Personnaliser les couleurs des réservations #D7092E" at bounding box center [249, 203] width 99 height 29
click at [265, 61] on select "Confirmé Non Confirmé Annulé Annulé par le voyageur No Show Request" at bounding box center [275, 59] width 42 height 12
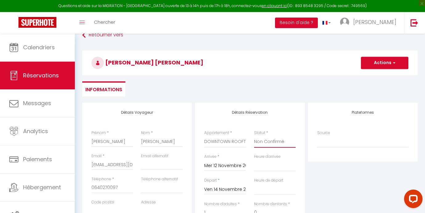
scroll to position [0, 0]
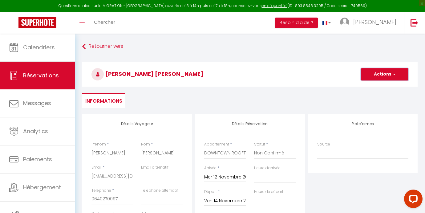
click at [390, 73] on button "Actions" at bounding box center [384, 74] width 47 height 12
click at [372, 90] on link "Enregistrer" at bounding box center [378, 88] width 49 height 8
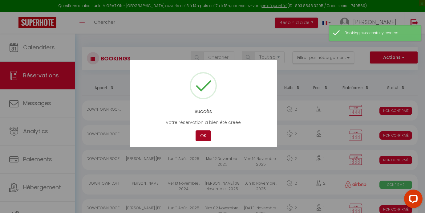
click at [203, 132] on button "OK" at bounding box center [203, 135] width 15 height 11
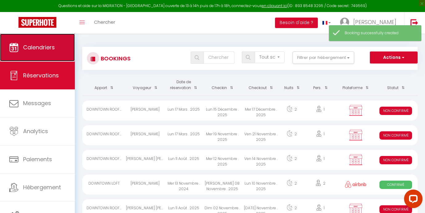
click at [19, 37] on link "Calendriers" at bounding box center [37, 48] width 75 height 28
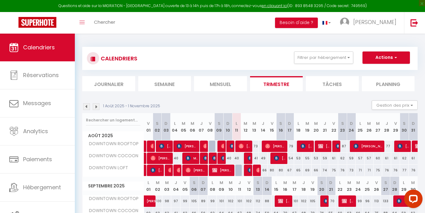
click at [95, 107] on img at bounding box center [96, 106] width 7 height 7
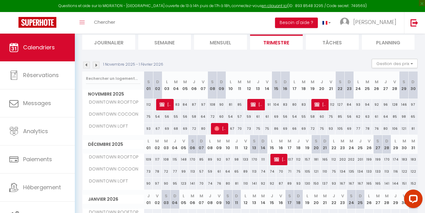
scroll to position [48, 0]
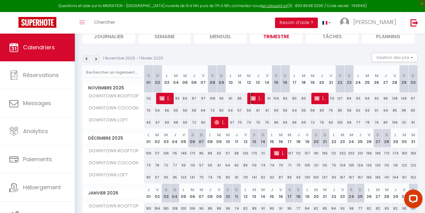
click at [258, 98] on span "Nelly Roger" at bounding box center [257, 98] width 12 height 12
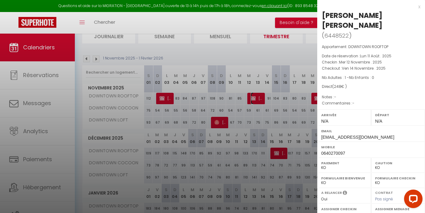
scroll to position [74, 0]
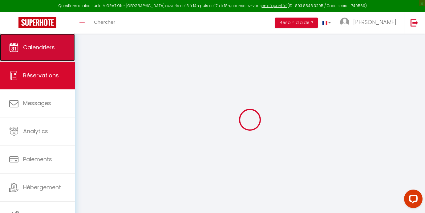
click at [32, 47] on span "Calendriers" at bounding box center [39, 47] width 32 height 8
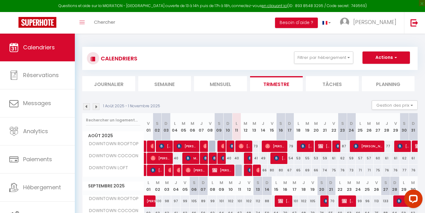
click at [96, 107] on img at bounding box center [96, 106] width 7 height 7
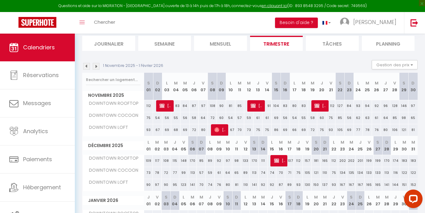
scroll to position [39, 0]
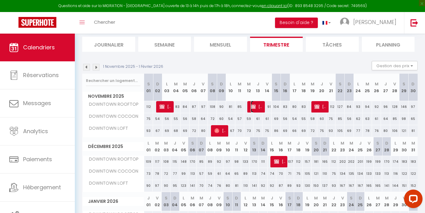
click at [256, 107] on span "Nelly Roger" at bounding box center [257, 107] width 12 height 12
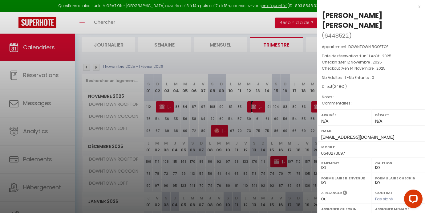
scroll to position [74, 0]
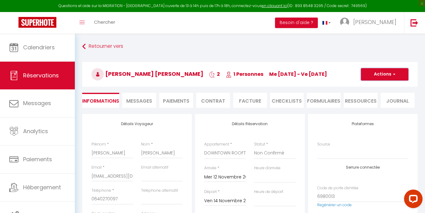
click at [386, 75] on button "Actions" at bounding box center [384, 74] width 47 height 12
click at [371, 93] on link "Dupliquer" at bounding box center [378, 96] width 49 height 8
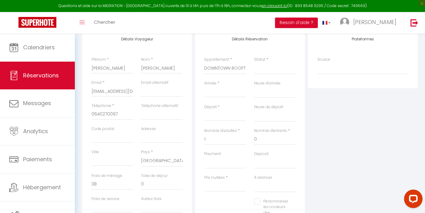
scroll to position [85, 0]
click at [215, 93] on input "Arrivée" at bounding box center [225, 92] width 42 height 8
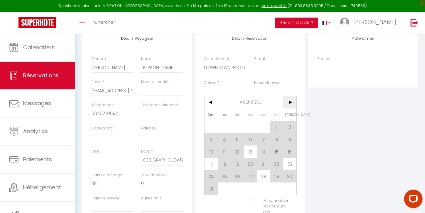
click at [289, 102] on span ">" at bounding box center [289, 102] width 13 height 12
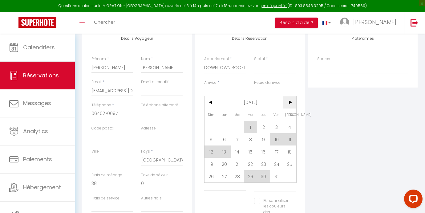
click at [289, 102] on span ">" at bounding box center [289, 102] width 13 height 12
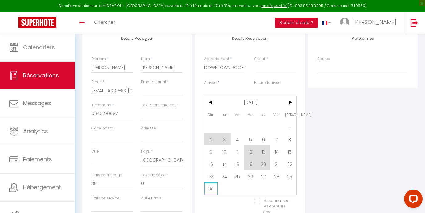
click at [211, 187] on span "30" at bounding box center [211, 188] width 13 height 12
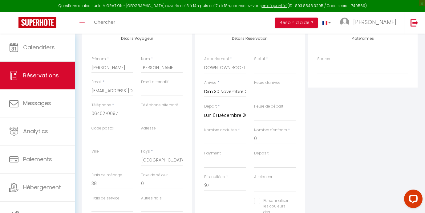
click at [220, 115] on input "Lun 01 Décembre 2025" at bounding box center [225, 115] width 42 height 8
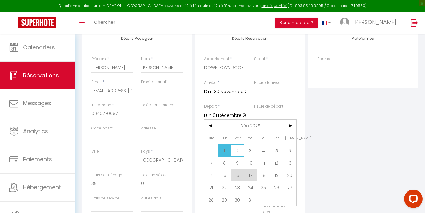
click at [236, 148] on span "2" at bounding box center [237, 150] width 13 height 12
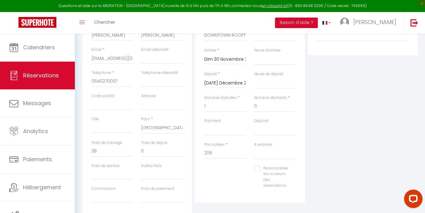
scroll to position [119, 0]
click at [217, 150] on input "206" at bounding box center [225, 152] width 42 height 11
click at [109, 152] on input "38" at bounding box center [112, 150] width 42 height 11
click at [109, 152] on input "0" at bounding box center [112, 150] width 42 height 11
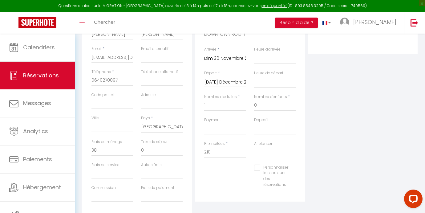
click at [229, 174] on div "Personnaliser les couleurs des réservations #D7092E" at bounding box center [249, 178] width 99 height 29
click at [214, 128] on select "OK KO" at bounding box center [225, 129] width 42 height 12
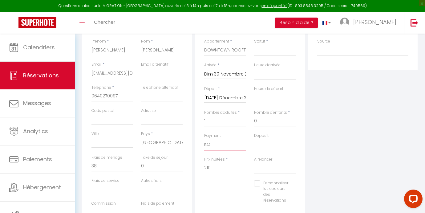
scroll to position [93, 0]
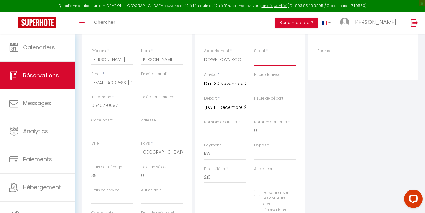
click at [272, 59] on select "Confirmé Non Confirmé Annulé Annulé par le voyageur No Show Request" at bounding box center [275, 60] width 42 height 12
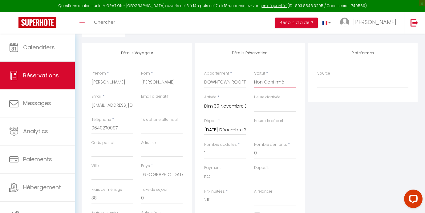
scroll to position [0, 0]
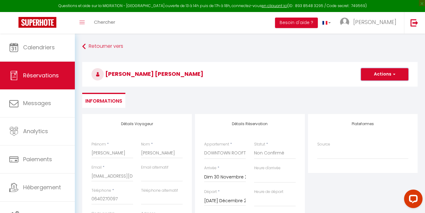
click at [387, 71] on button "Actions" at bounding box center [384, 74] width 47 height 12
click at [372, 88] on link "Enregistrer" at bounding box center [378, 88] width 49 height 8
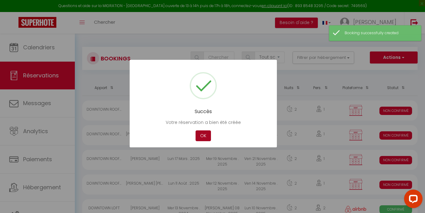
click at [203, 135] on button "OK" at bounding box center [203, 135] width 15 height 11
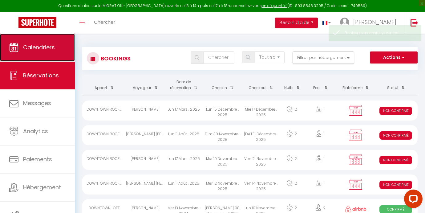
click at [33, 47] on span "Calendriers" at bounding box center [39, 47] width 32 height 8
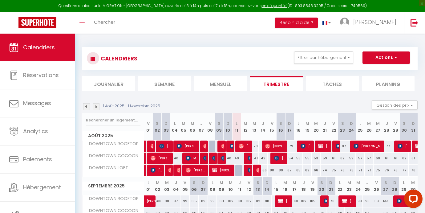
click at [97, 107] on img at bounding box center [96, 106] width 7 height 7
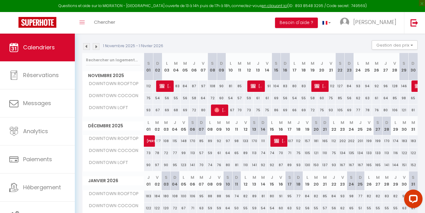
scroll to position [62, 0]
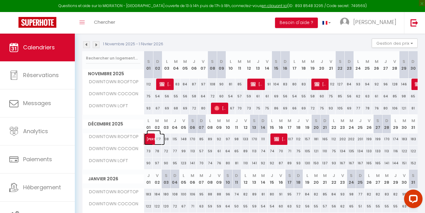
click at [151, 138] on span "Nelly Roger" at bounding box center [154, 136] width 14 height 12
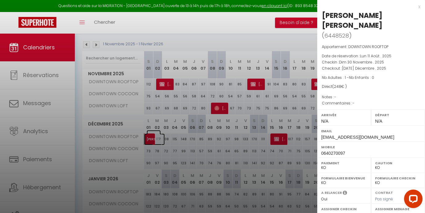
scroll to position [74, 0]
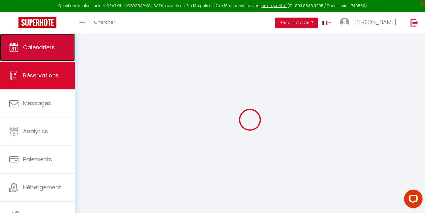
click at [32, 52] on link "Calendriers" at bounding box center [37, 48] width 75 height 28
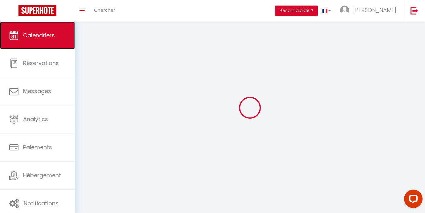
click at [40, 38] on span "Calendriers" at bounding box center [39, 35] width 32 height 8
click at [31, 34] on span "Calendriers" at bounding box center [39, 35] width 32 height 8
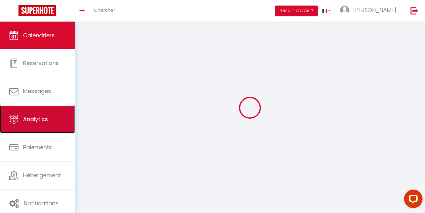
click at [42, 128] on link "Analytics" at bounding box center [37, 119] width 75 height 28
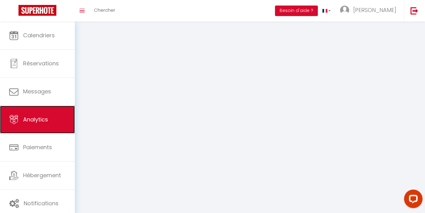
click at [37, 116] on span "Analytics" at bounding box center [35, 119] width 25 height 8
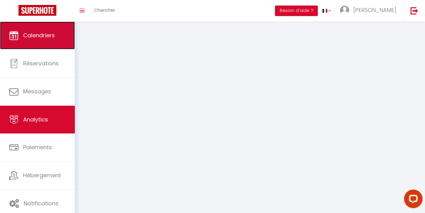
click at [48, 43] on link "Calendriers" at bounding box center [37, 36] width 75 height 28
